Goal: Navigation & Orientation: Find specific page/section

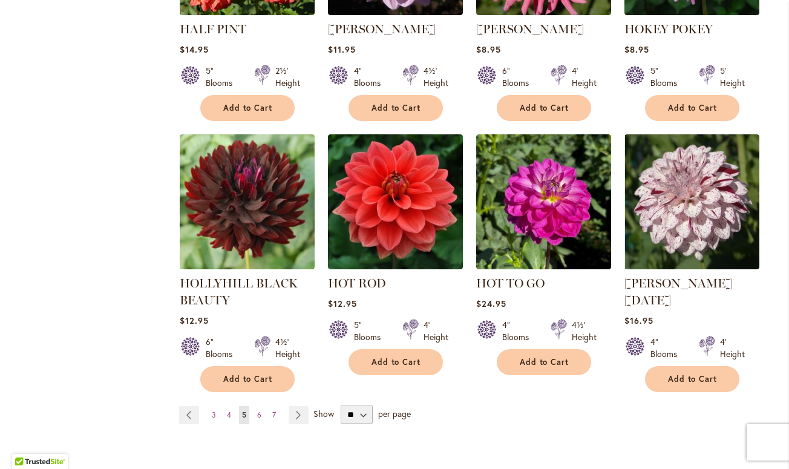
scroll to position [924, 0]
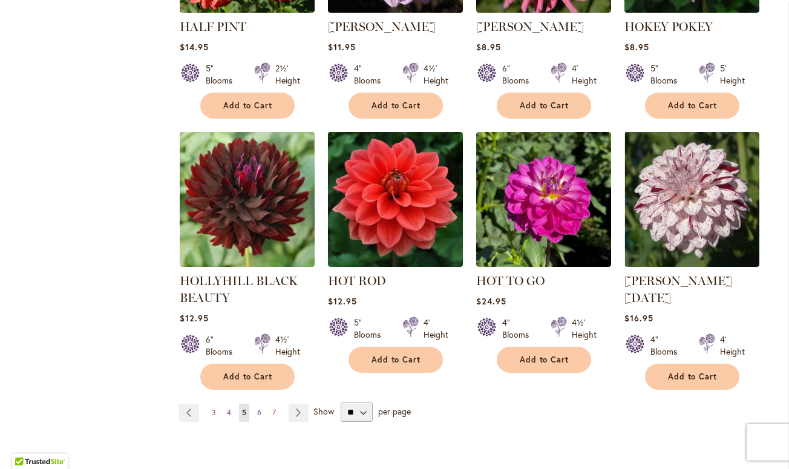
click at [260, 408] on span "6" at bounding box center [259, 412] width 4 height 9
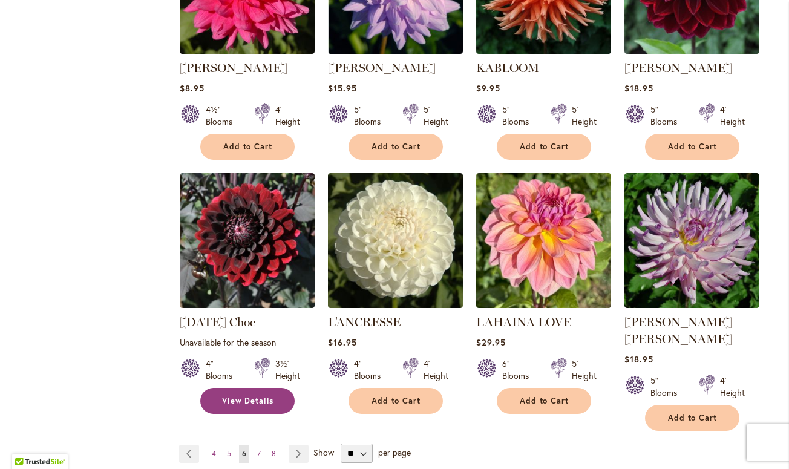
scroll to position [950, 0]
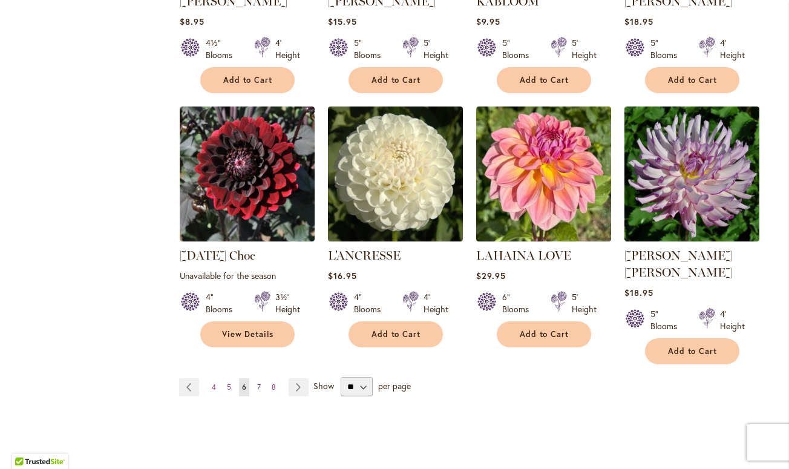
click at [259, 383] on span "7" at bounding box center [259, 387] width 4 height 9
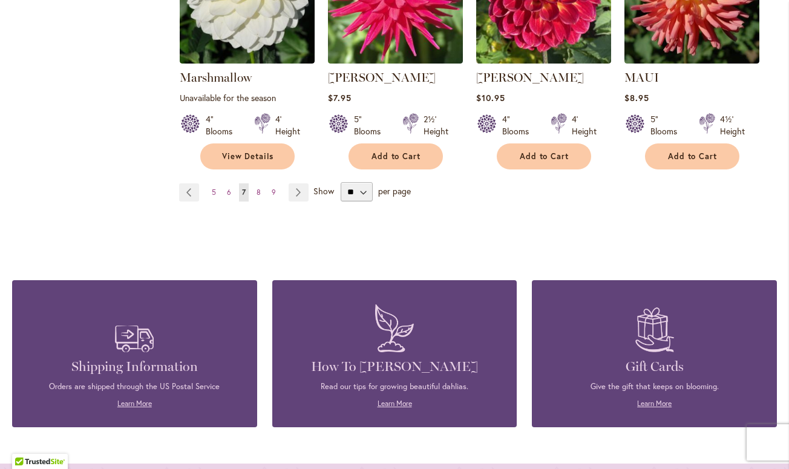
scroll to position [1145, 0]
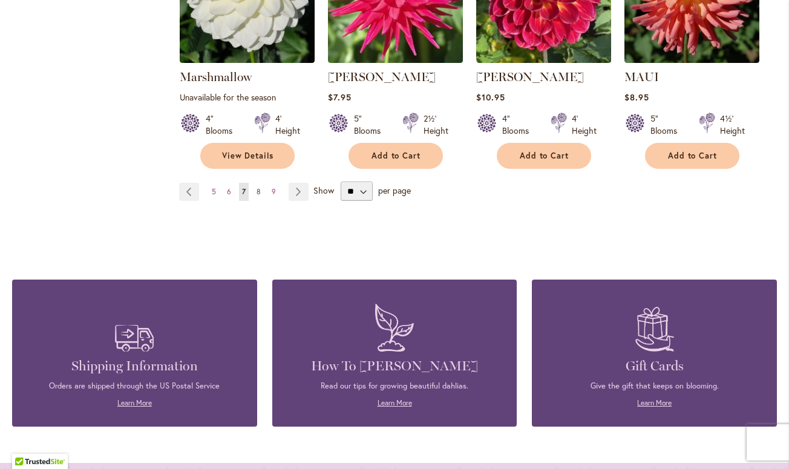
click at [257, 187] on span "8" at bounding box center [259, 191] width 4 height 9
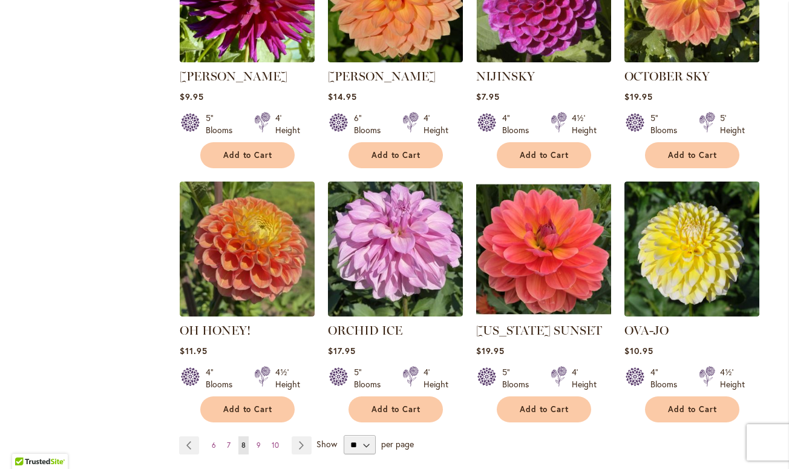
scroll to position [874, 0]
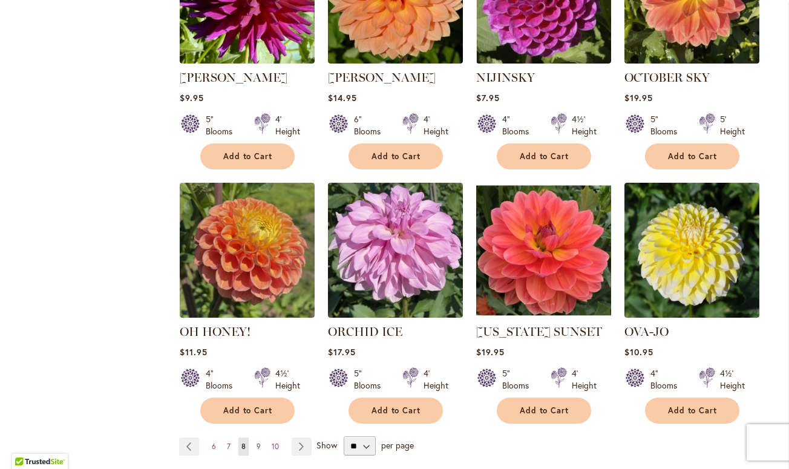
click at [258, 442] on span "9" at bounding box center [259, 446] width 4 height 9
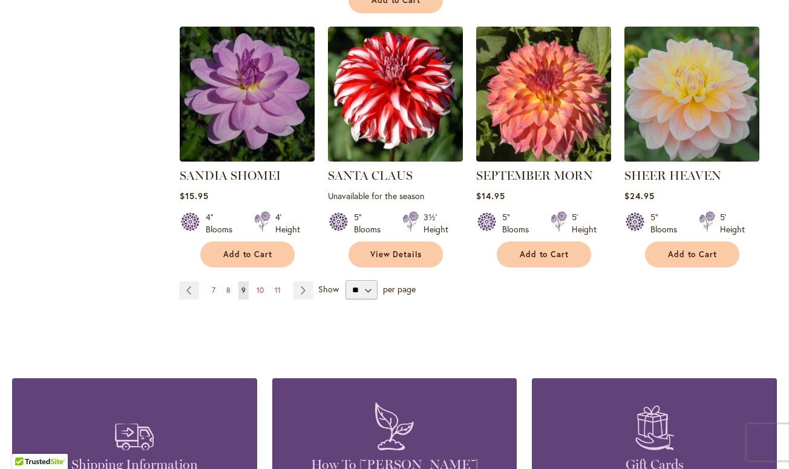
scroll to position [1045, 0]
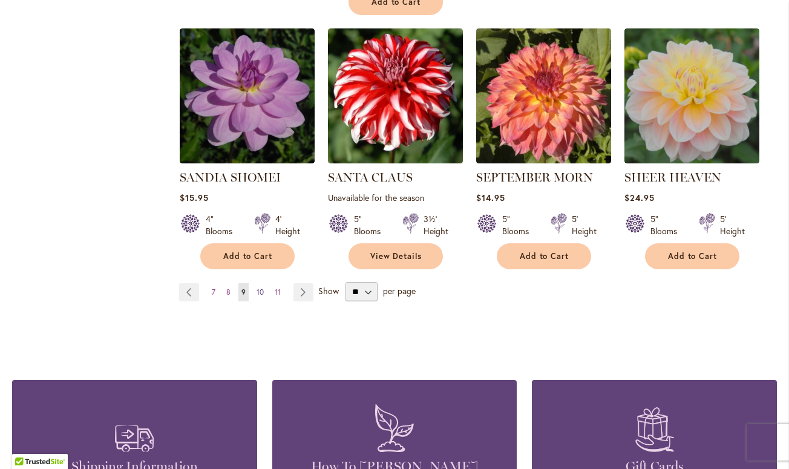
click at [260, 289] on span "10" at bounding box center [260, 292] width 7 height 9
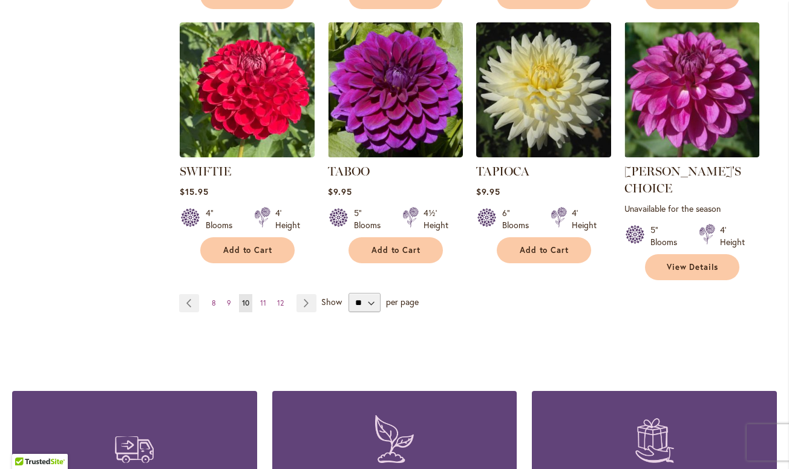
scroll to position [1018, 0]
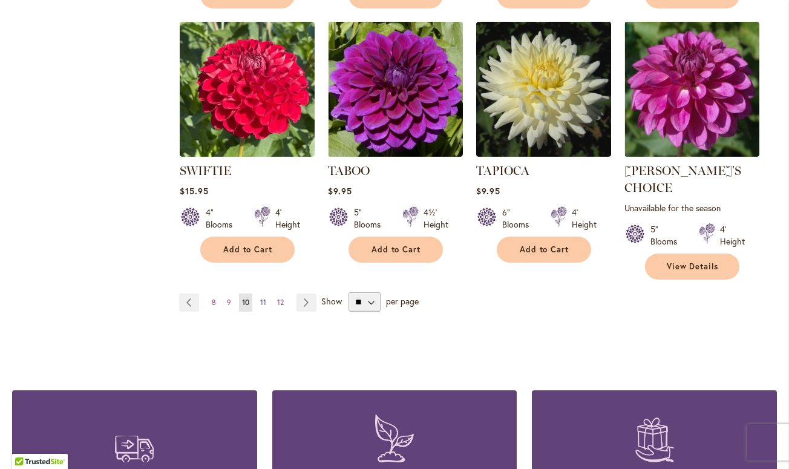
click at [265, 298] on span "11" at bounding box center [263, 302] width 6 height 9
